Goal: Task Accomplishment & Management: Manage account settings

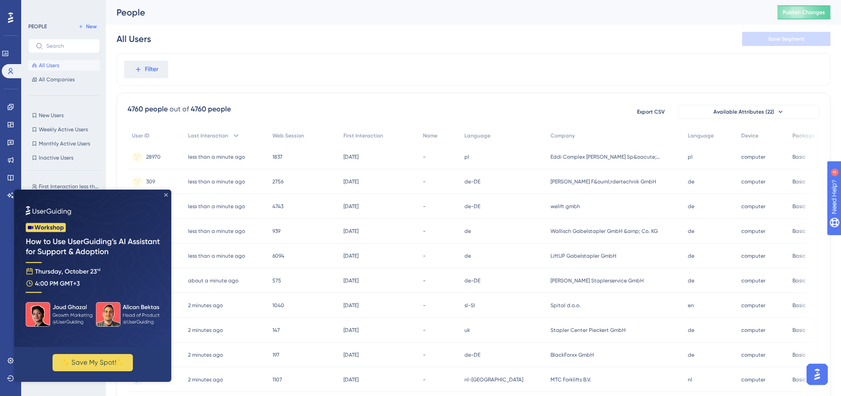
click at [166, 193] on icon "Close Preview" at bounding box center [166, 195] width 4 height 4
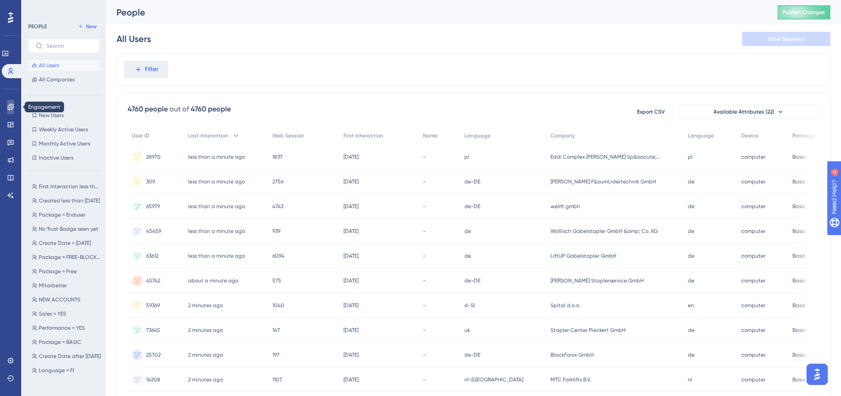
click at [11, 111] on link at bounding box center [10, 107] width 7 height 14
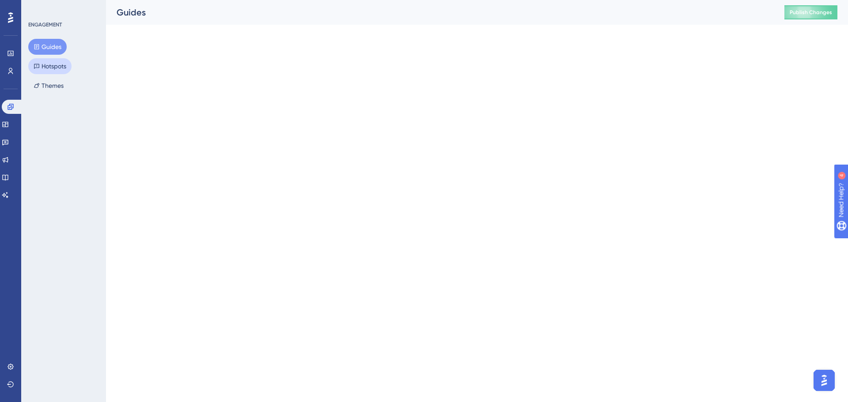
click at [43, 60] on button "Hotspots" at bounding box center [49, 66] width 43 height 16
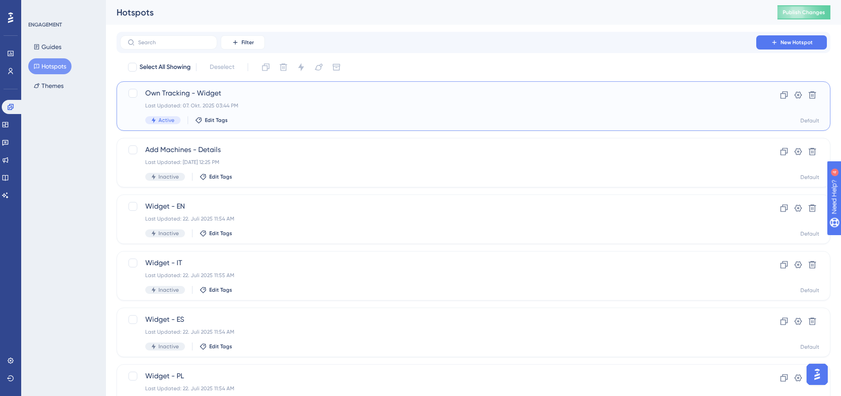
click at [305, 109] on div "Own Tracking - Widget Last Updated: 07. Okt. 2025 03:44 PM Active Edit Tags" at bounding box center [438, 106] width 586 height 36
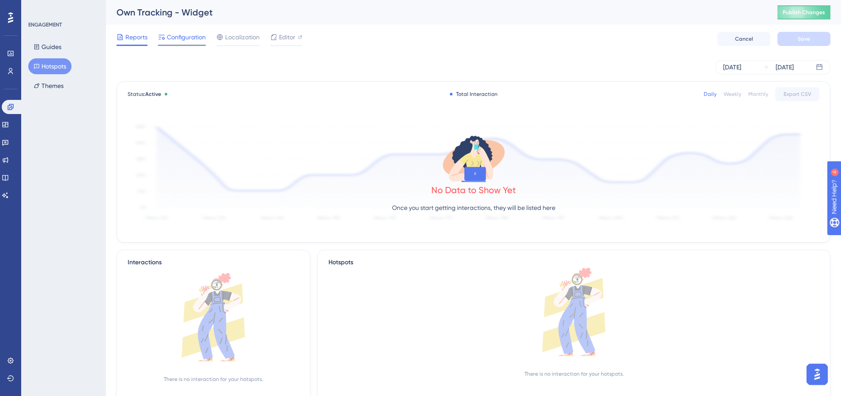
click at [192, 36] on span "Configuration" at bounding box center [186, 37] width 39 height 11
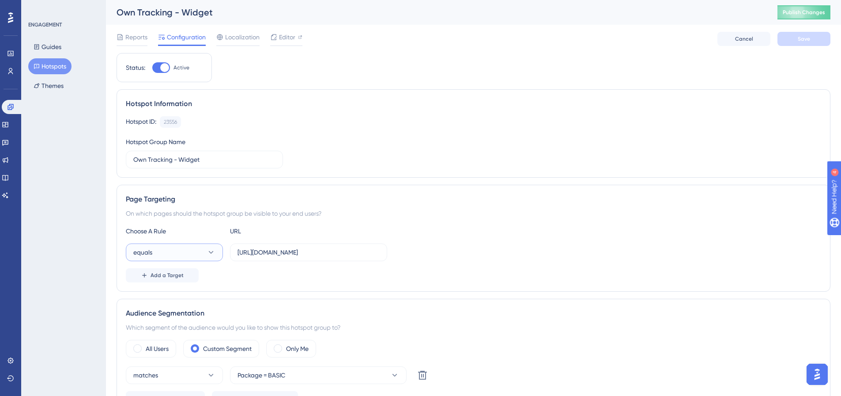
click at [165, 253] on button "equals" at bounding box center [174, 252] width 97 height 18
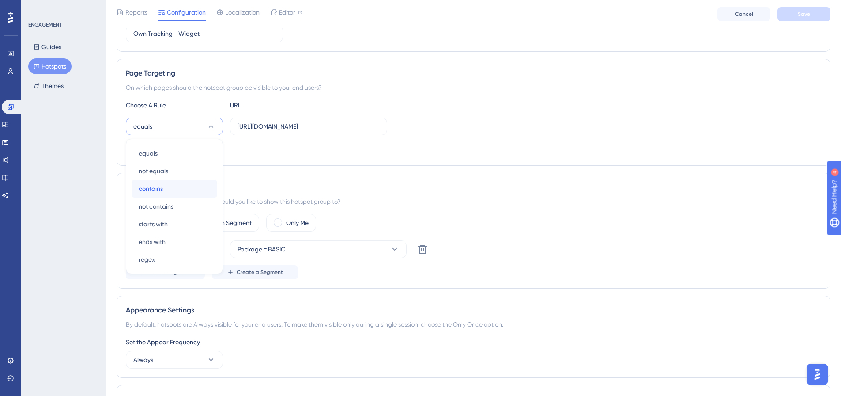
click at [173, 181] on div "contains contains" at bounding box center [175, 189] width 72 height 18
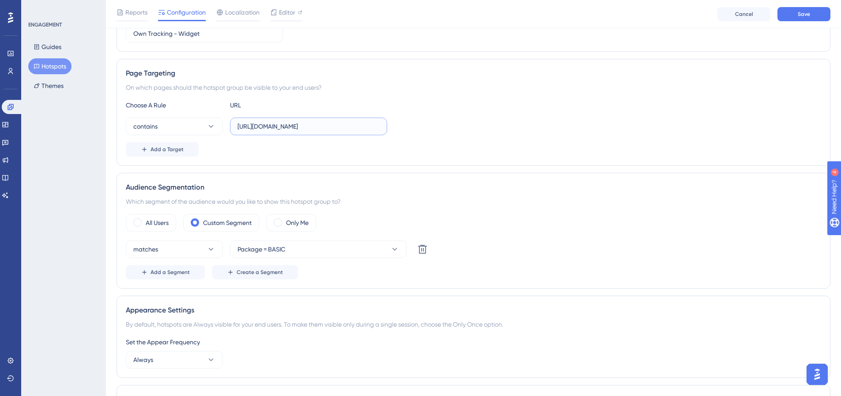
click at [278, 126] on input "https://test.forklift.de/de/verwaltung/widgetsettings.php#/" at bounding box center [308, 126] width 142 height 10
click at [332, 133] on label "https://test.forklift.de/de/verwaltung/widgetsettings.php#/" at bounding box center [308, 126] width 157 height 18
click at [332, 131] on input "https://test.forklift.de/de/verwaltung/widgetsettings.php#/" at bounding box center [308, 126] width 142 height 10
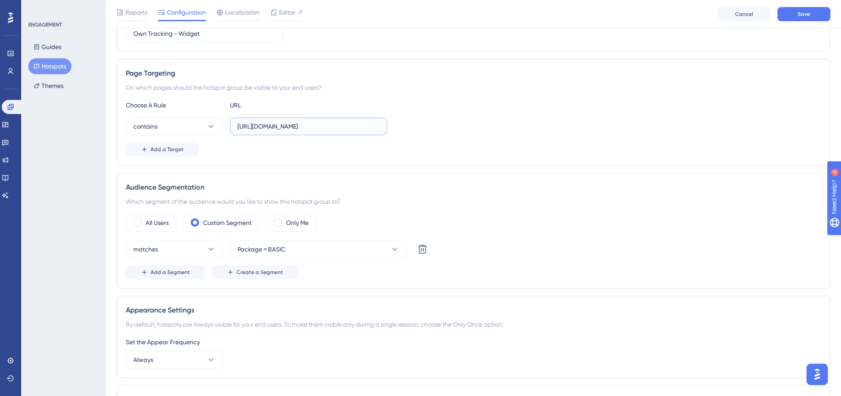
click at [301, 128] on input "https://test.forklift.de/de/verwaltung/widgetsettings.php#/" at bounding box center [308, 126] width 142 height 10
click at [301, 125] on input "https://test.forklift.de/de/verwaltung/widgetsettings.php#/" at bounding box center [308, 126] width 142 height 10
click at [303, 128] on input "https://test.forklift.de/de/verwaltung/widgetsettings.php#/" at bounding box center [308, 126] width 142 height 10
drag, startPoint x: 299, startPoint y: 124, endPoint x: 361, endPoint y: 126, distance: 62.3
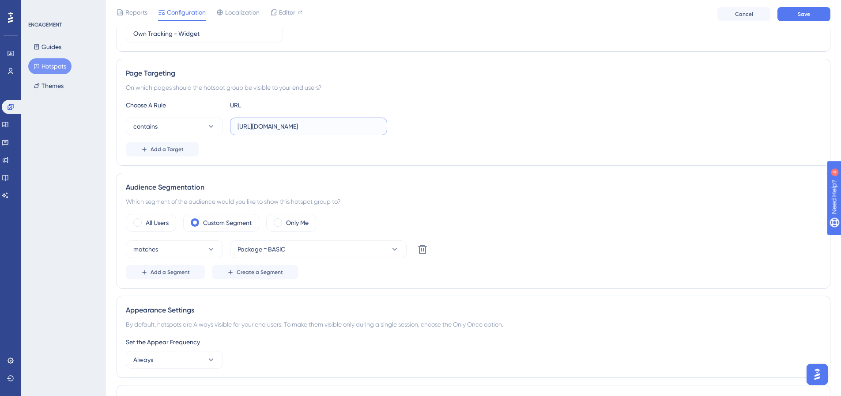
click at [361, 126] on input "https://test.forklift.de/de/verwaltung/widgetsettings.php#/" at bounding box center [308, 126] width 142 height 10
click at [324, 128] on input "https://test.forklift.de/de/verwaltung/widgetsettings.php#/" at bounding box center [308, 126] width 142 height 10
paste input "/de/verwaltung/widgetsettings."
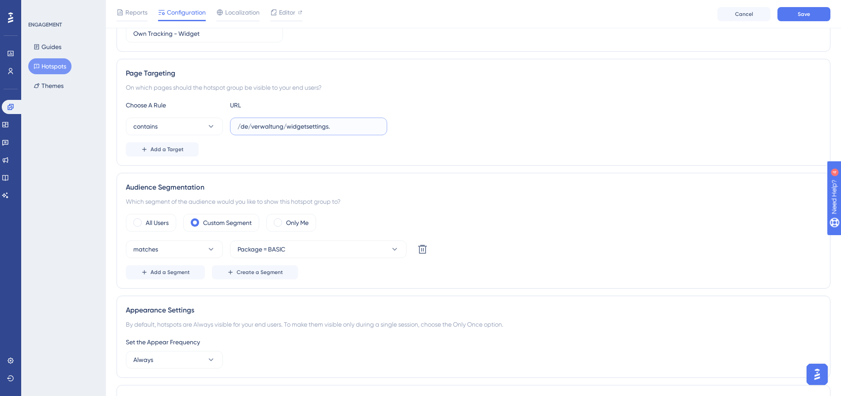
scroll to position [0, 0]
click at [525, 132] on div "contains /de/verwaltung/widgetsettings." at bounding box center [473, 126] width 695 height 18
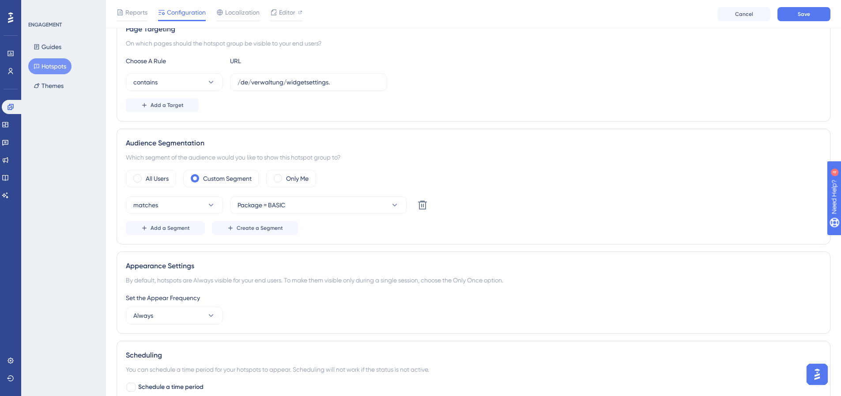
scroll to position [41, 0]
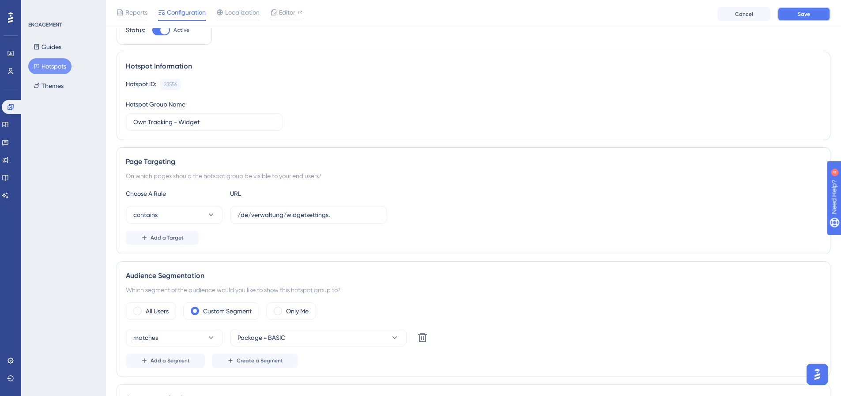
click at [791, 19] on button "Save" at bounding box center [803, 14] width 53 height 14
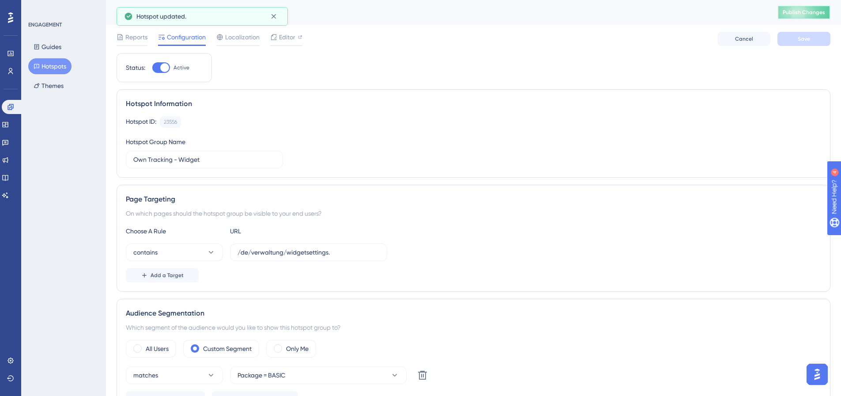
click at [803, 11] on span "Publish Changes" at bounding box center [804, 12] width 42 height 7
click at [308, 247] on label "/de/verwaltung/widgetsettings." at bounding box center [308, 252] width 157 height 18
click at [308, 247] on input "/de/verwaltung/widgetsettings." at bounding box center [308, 252] width 142 height 10
click at [308, 247] on label "/de/verwaltung/widgetsettings." at bounding box center [308, 252] width 157 height 18
click at [308, 247] on input "/de/verwaltung/widgetsettings." at bounding box center [308, 252] width 142 height 10
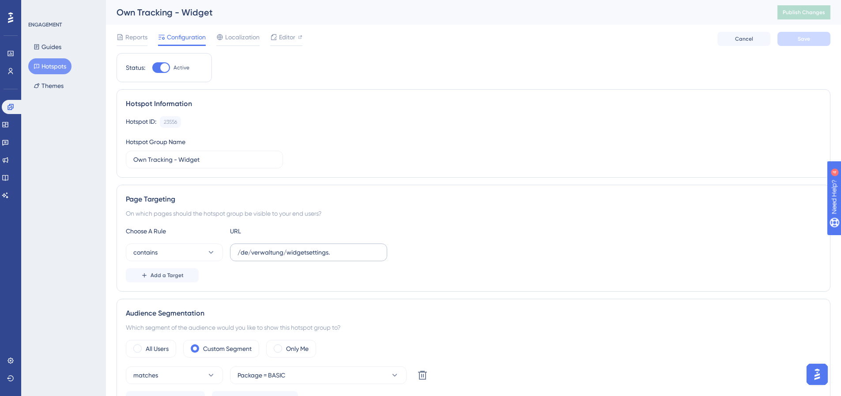
click at [308, 247] on label "/de/verwaltung/widgetsettings." at bounding box center [308, 252] width 157 height 18
click at [308, 247] on input "/de/verwaltung/widgetsettings." at bounding box center [308, 252] width 142 height 10
click at [311, 256] on input "/de/verwaltung/widgetsettings." at bounding box center [308, 252] width 142 height 10
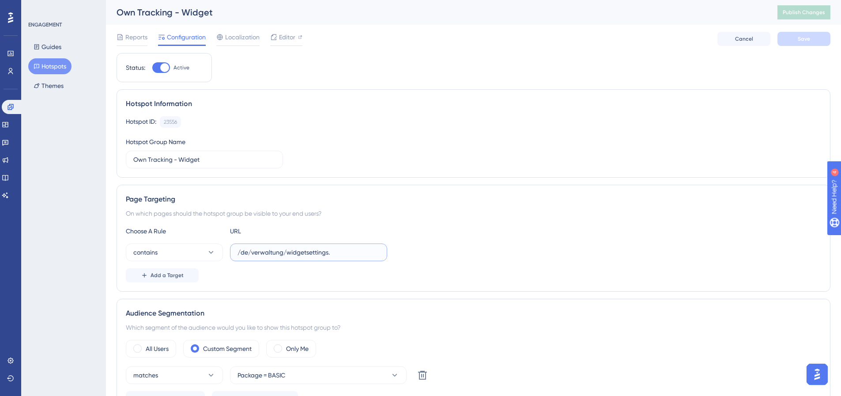
click at [311, 256] on input "/de/verwaltung/widgetsettings." at bounding box center [308, 252] width 142 height 10
paste input "test.forklift.de/de/verwaltung/widgetsettings.php"
type input "test.forklift.de/de/verwaltung/widgetsettings.php"
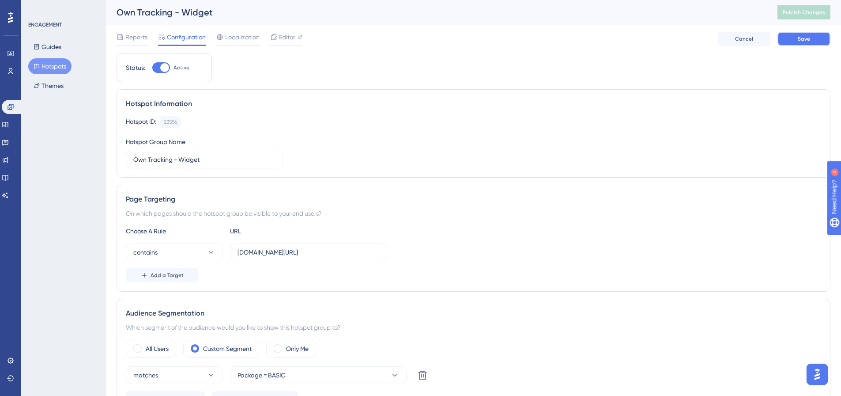
click at [796, 41] on button "Save" at bounding box center [803, 39] width 53 height 14
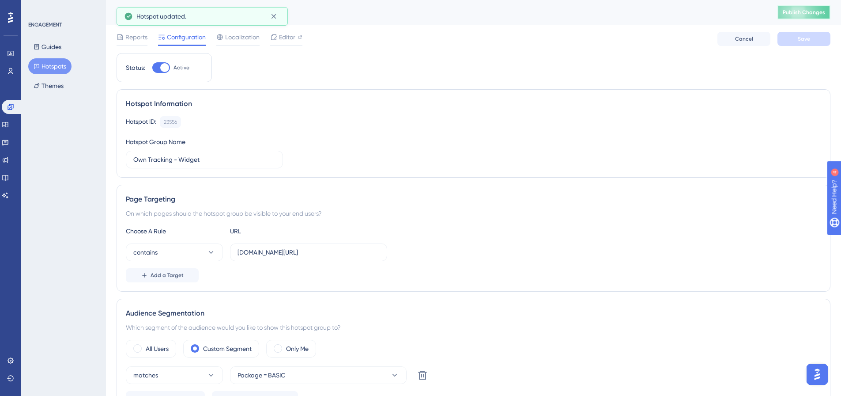
click at [798, 15] on span "Publish Changes" at bounding box center [804, 12] width 42 height 7
click at [287, 34] on span "Editor" at bounding box center [287, 37] width 16 height 11
click at [226, 36] on span "Localization" at bounding box center [242, 37] width 34 height 11
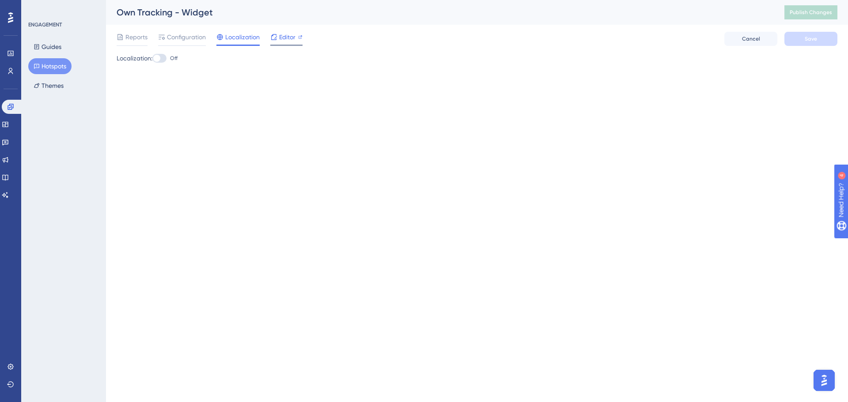
click at [287, 39] on span "Editor" at bounding box center [287, 37] width 16 height 11
click at [807, 14] on span "Publish Changes" at bounding box center [810, 12] width 42 height 7
click at [188, 30] on div "Reports Configuration Localization Editor Cancel Save" at bounding box center [477, 39] width 720 height 28
click at [188, 34] on span "Configuration" at bounding box center [186, 37] width 39 height 11
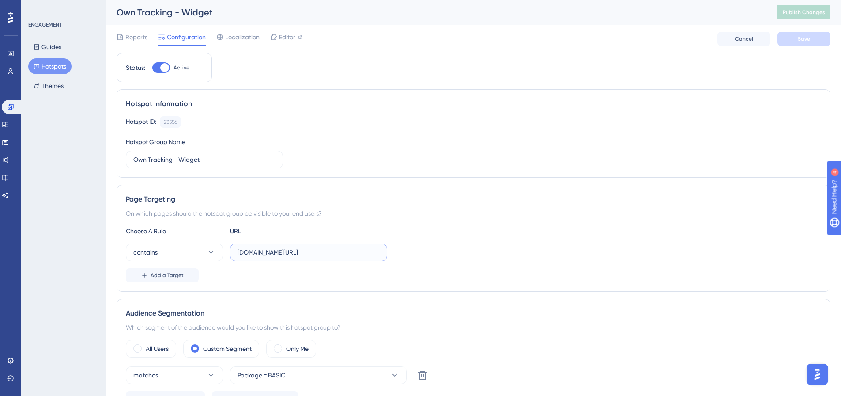
click at [287, 254] on input "test.forklift.de/de/verwaltung/widgetsettings.php" at bounding box center [308, 252] width 142 height 10
click at [521, 245] on div "contains test.forklift.de/de/verwaltung/widgetsettings.php" at bounding box center [473, 252] width 695 height 18
click at [134, 41] on span "Reports" at bounding box center [136, 37] width 22 height 11
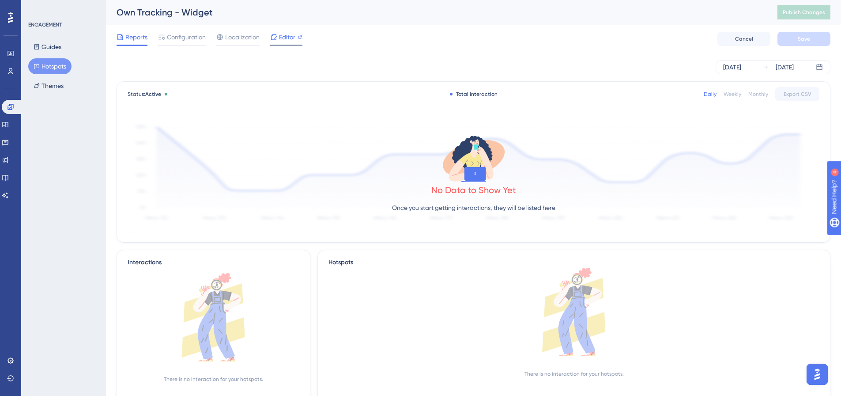
click at [285, 38] on span "Editor" at bounding box center [287, 37] width 16 height 11
click at [166, 34] on div "Configuration" at bounding box center [182, 37] width 48 height 11
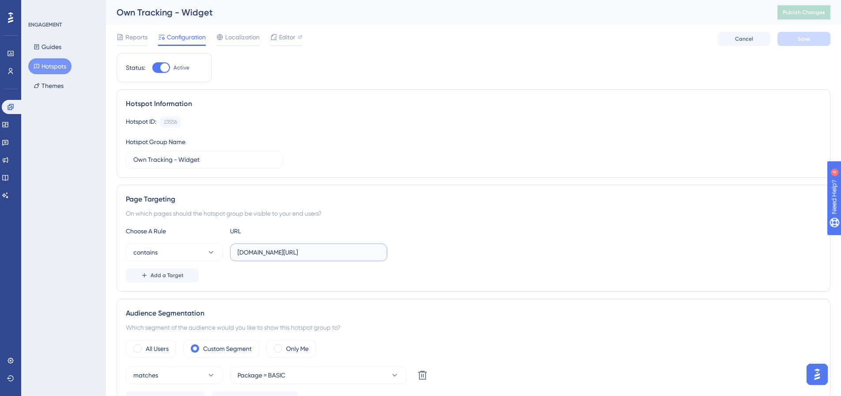
click at [261, 255] on input "test.forklift.de/de/verwaltung/widgetsettings.php" at bounding box center [308, 252] width 142 height 10
click at [360, 255] on input "test.forklift.de/de/verwaltung/widgetsettings.php" at bounding box center [308, 252] width 142 height 10
click at [365, 252] on input "test.forklift.de/de/verwaltung/widgetsettings.php" at bounding box center [308, 252] width 142 height 10
click at [360, 252] on input "test.forklift.de/de/verwaltung/widgetsettings.php" at bounding box center [308, 252] width 142 height 10
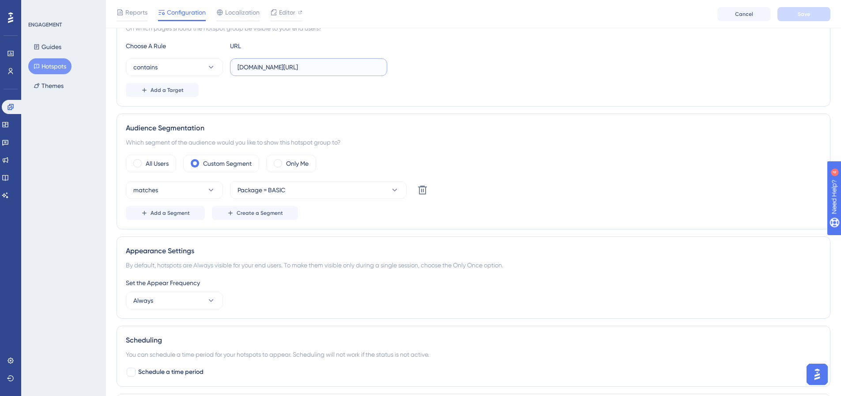
scroll to position [21, 0]
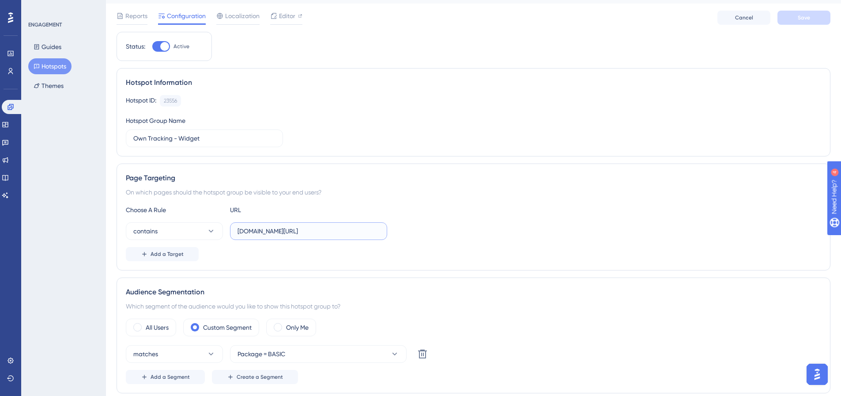
click at [377, 230] on input "test.forklift.de/de/verwaltung/widgetsettings.php" at bounding box center [308, 231] width 142 height 10
click at [343, 226] on label "test.forklift.de/de/verwaltung/widgetsettings.php" at bounding box center [308, 231] width 157 height 18
click at [343, 226] on input "test.forklift.de/de/verwaltung/widgetsettings.php" at bounding box center [308, 231] width 142 height 10
click at [479, 223] on div "contains test.forklift.de/de/verwaltung/widgetsettings.php" at bounding box center [473, 231] width 695 height 18
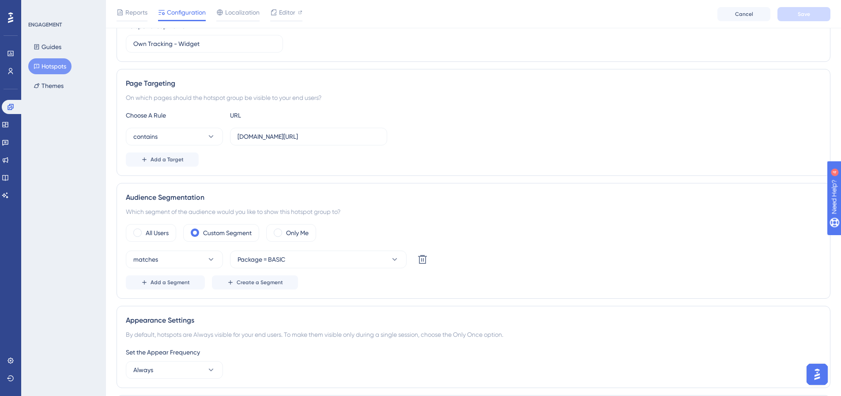
scroll to position [132, 0]
